Goal: Transaction & Acquisition: Book appointment/travel/reservation

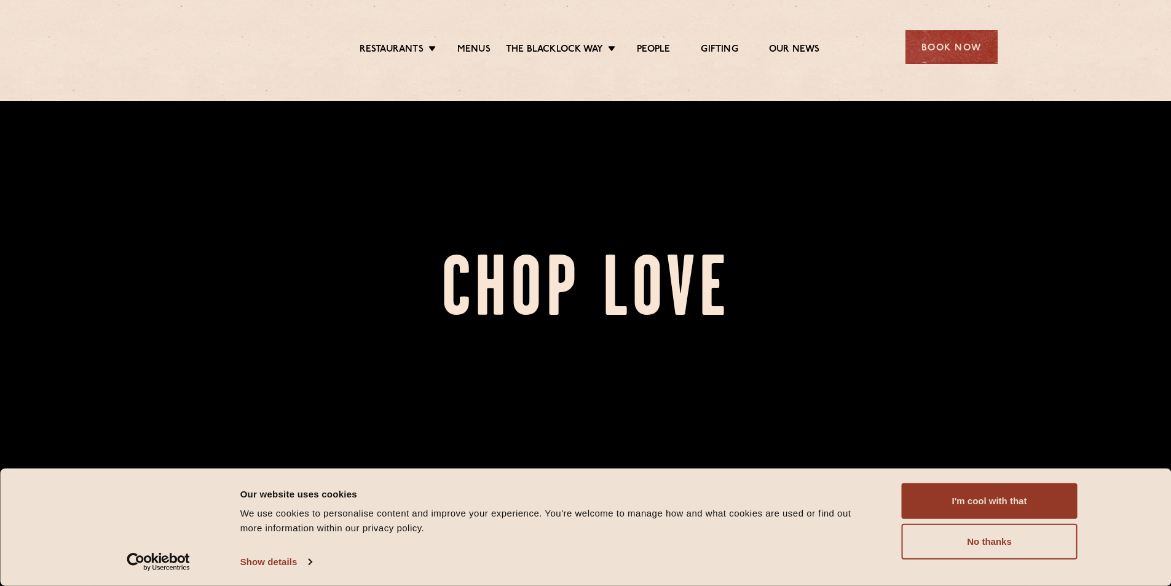
scroll to position [123, 0]
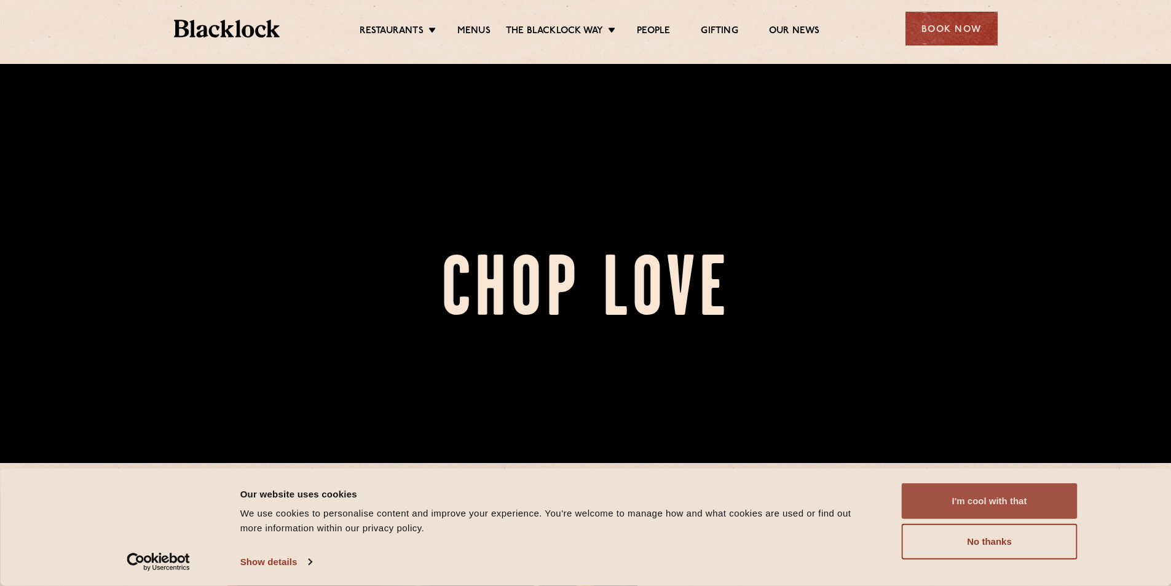
click at [1043, 507] on button "I'm cool with that" at bounding box center [990, 501] width 176 height 36
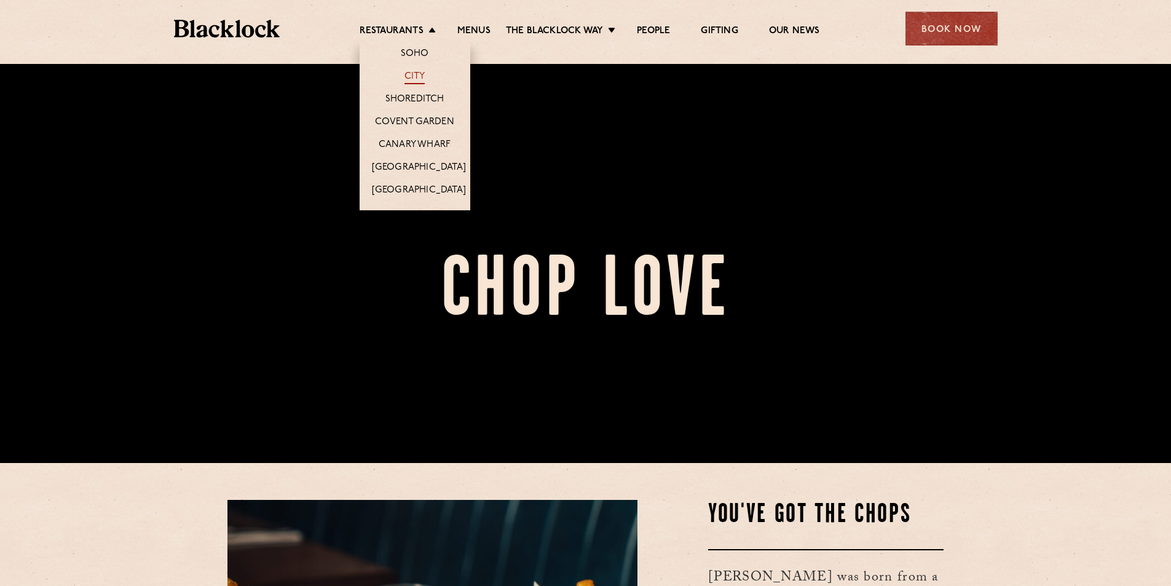
click at [408, 74] on link "City" at bounding box center [414, 78] width 21 height 14
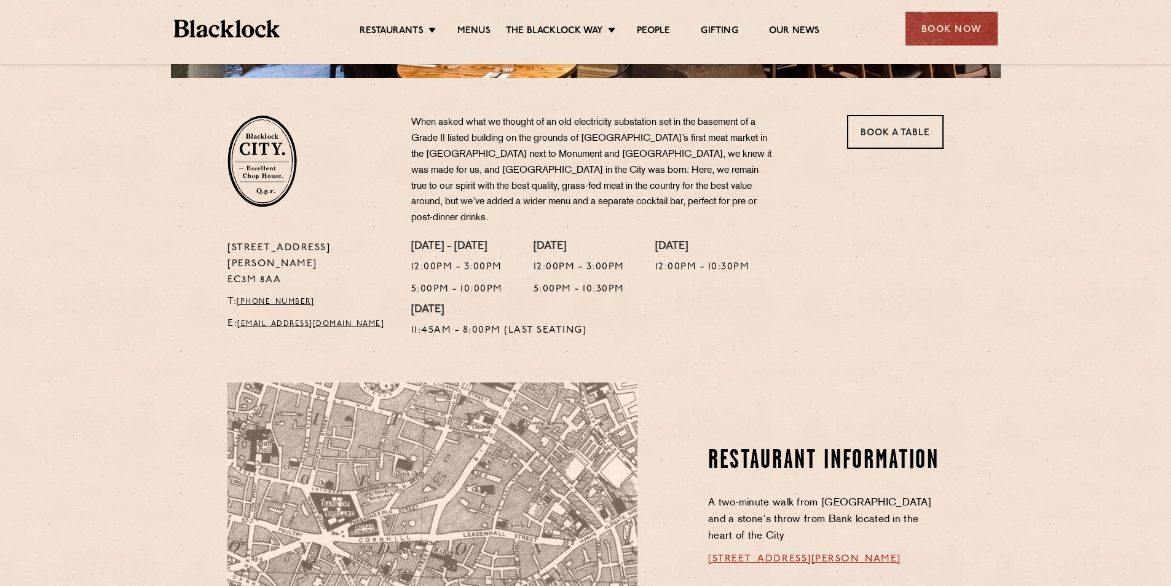
scroll to position [357, 0]
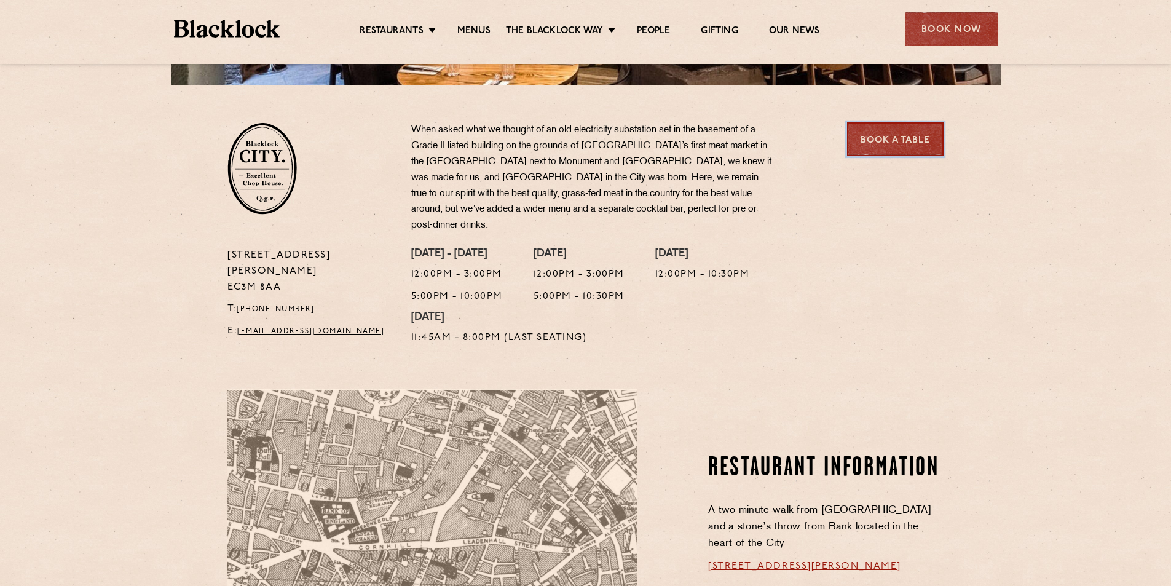
click at [938, 141] on link "Book a Table" at bounding box center [895, 139] width 97 height 34
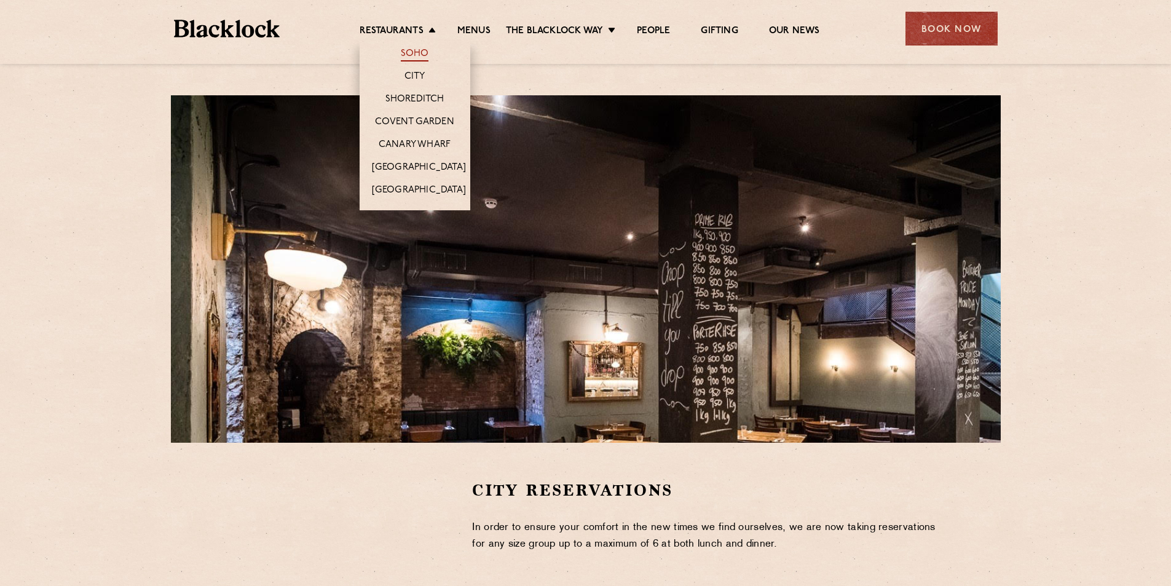
click at [417, 55] on link "Soho" at bounding box center [415, 55] width 28 height 14
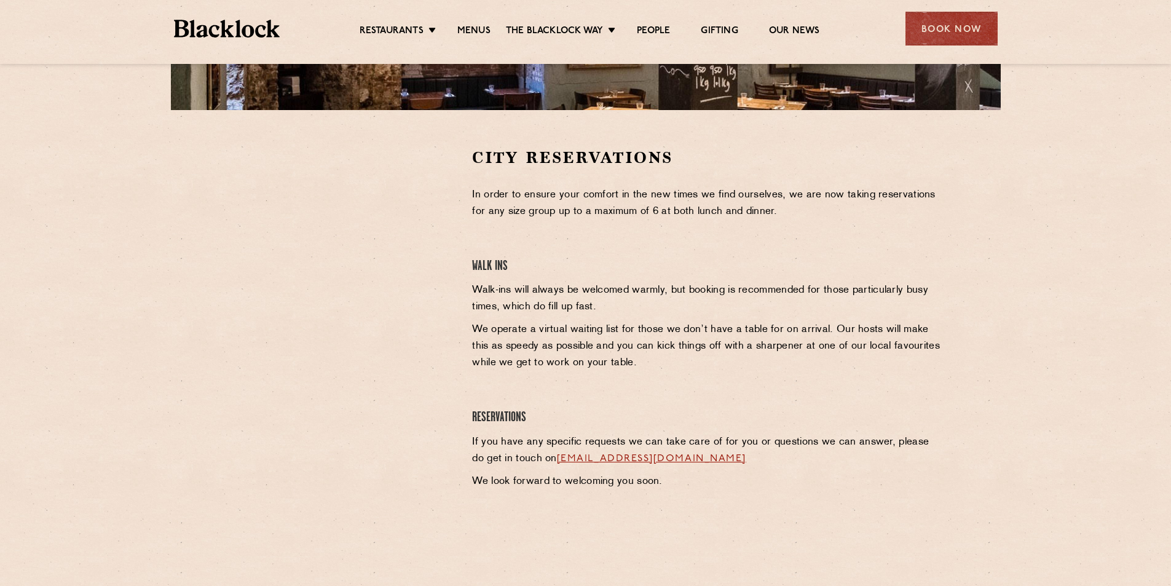
scroll to position [369, 0]
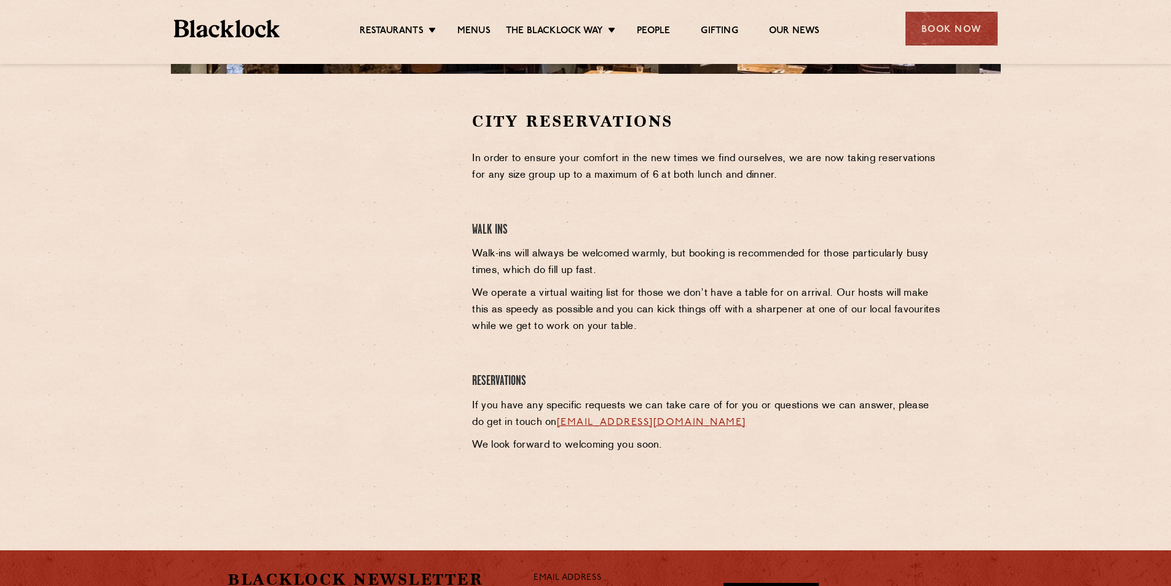
click at [709, 293] on p "We operate a virtual waiting list for those we don’t have a table for on arriva…" at bounding box center [707, 310] width 471 height 50
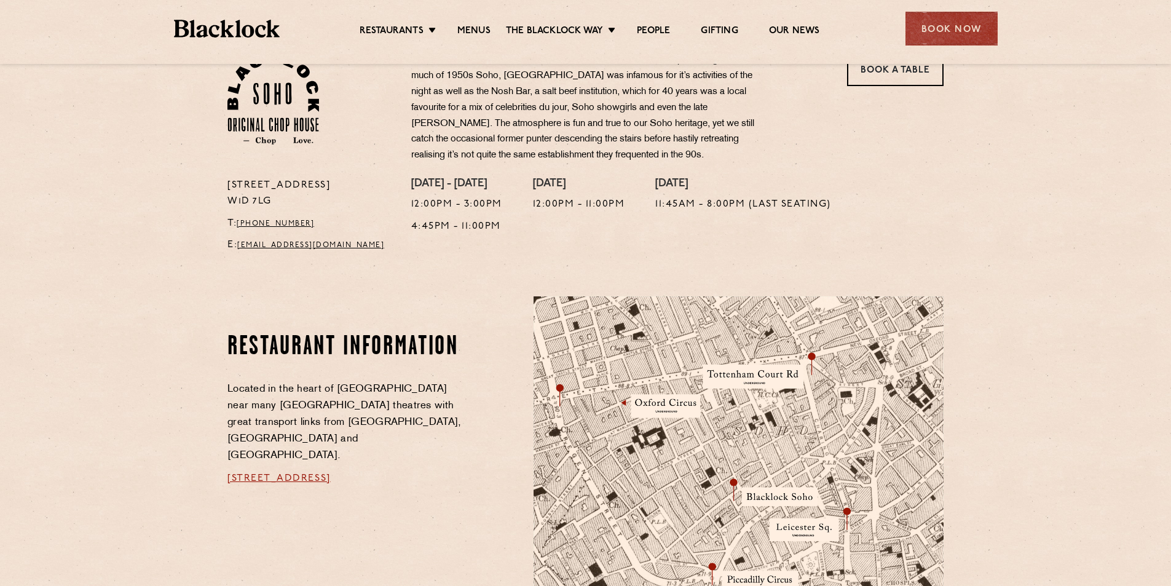
scroll to position [430, 0]
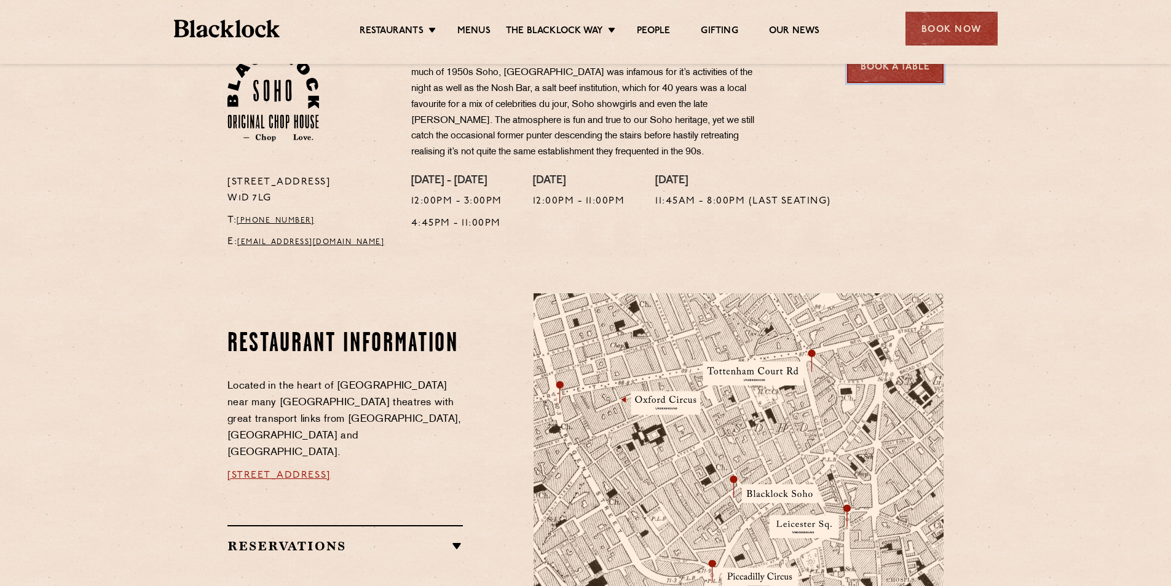
click at [899, 71] on link "Book a Table" at bounding box center [895, 66] width 97 height 34
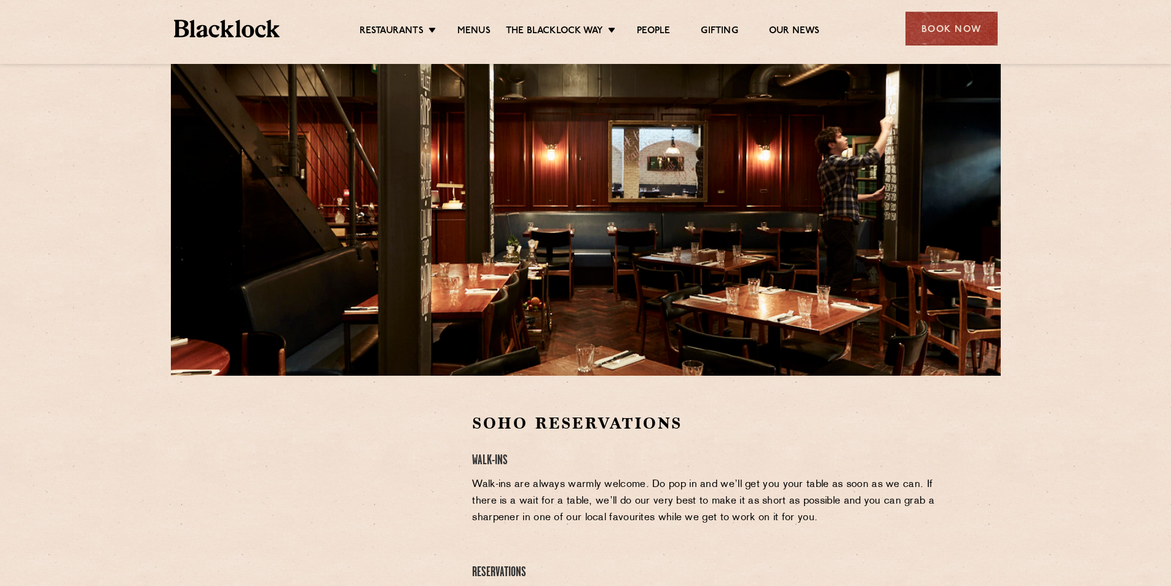
scroll to position [369, 0]
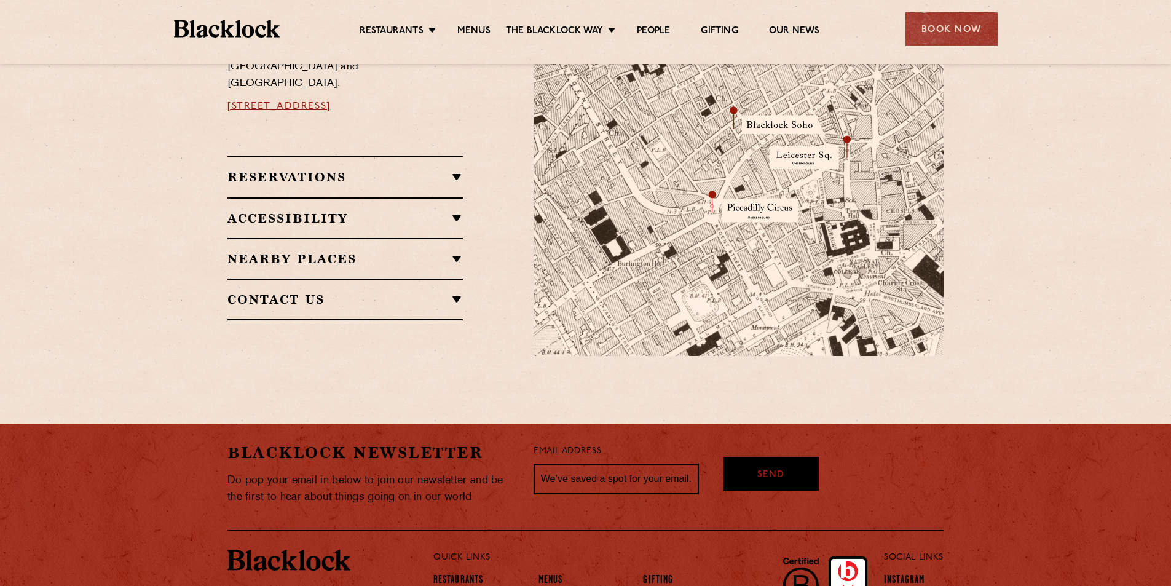
scroll to position [904, 0]
